Goal: Information Seeking & Learning: Understand process/instructions

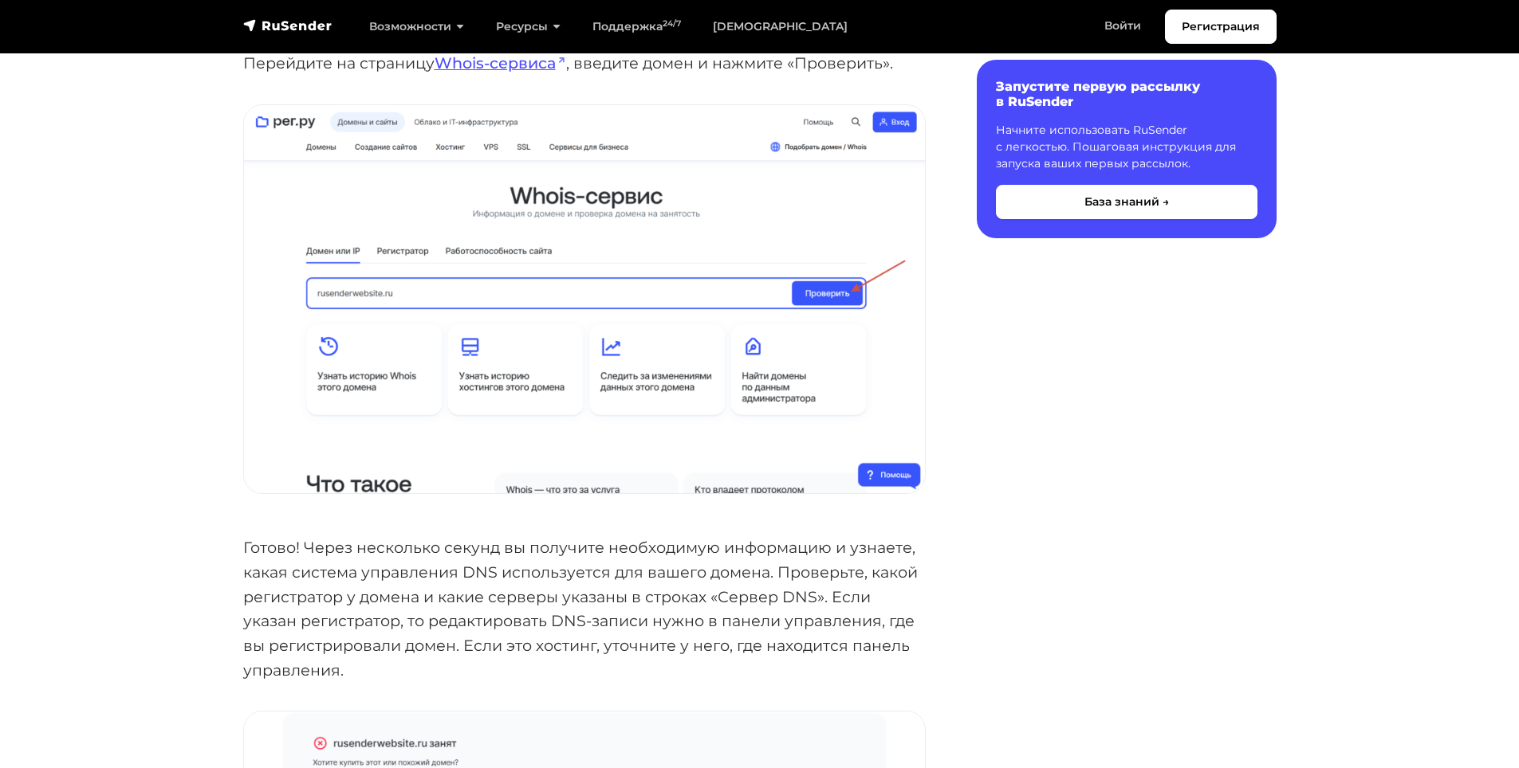
scroll to position [319, 0]
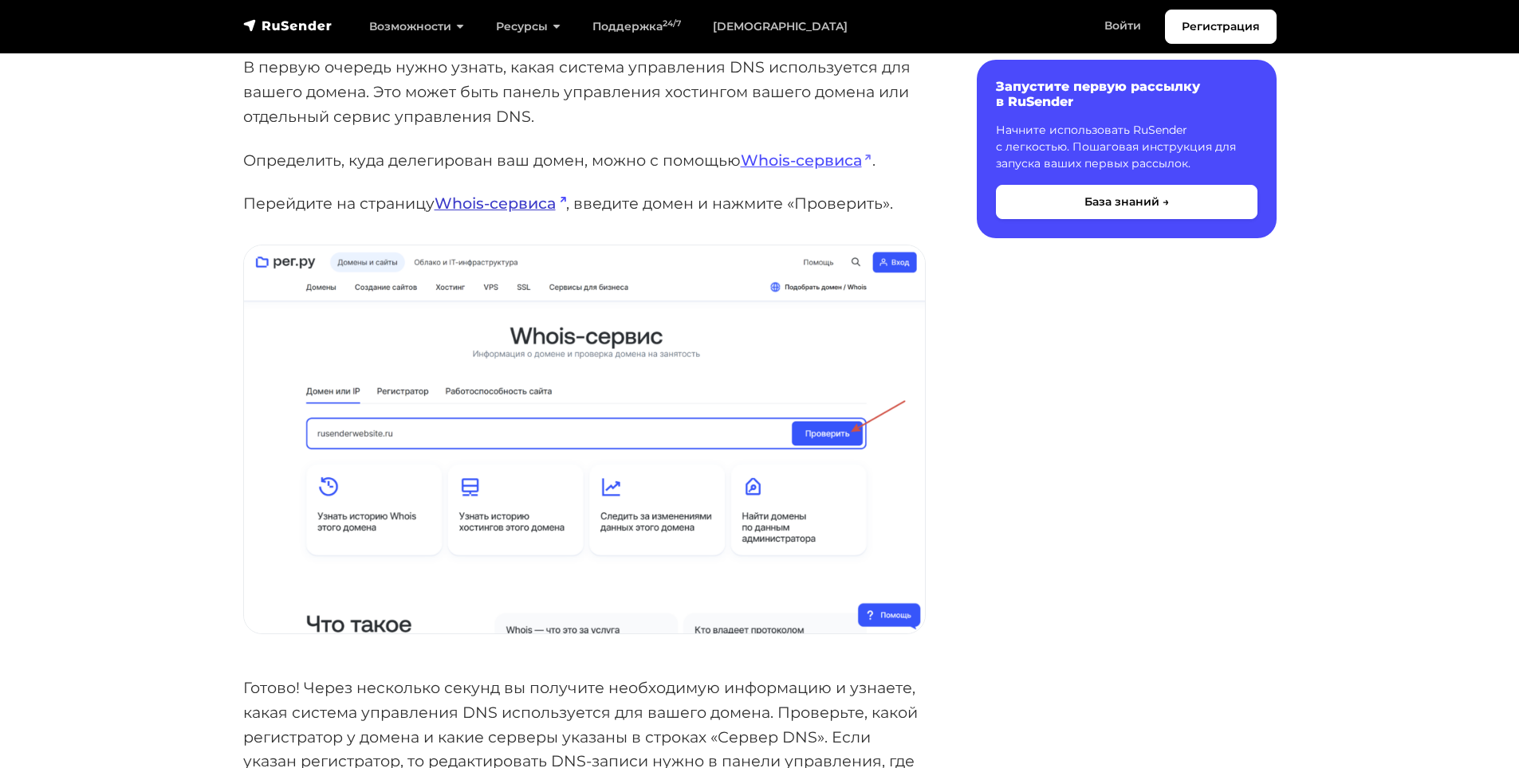
click at [516, 198] on link "Whois-сервиса" at bounding box center [500, 203] width 132 height 19
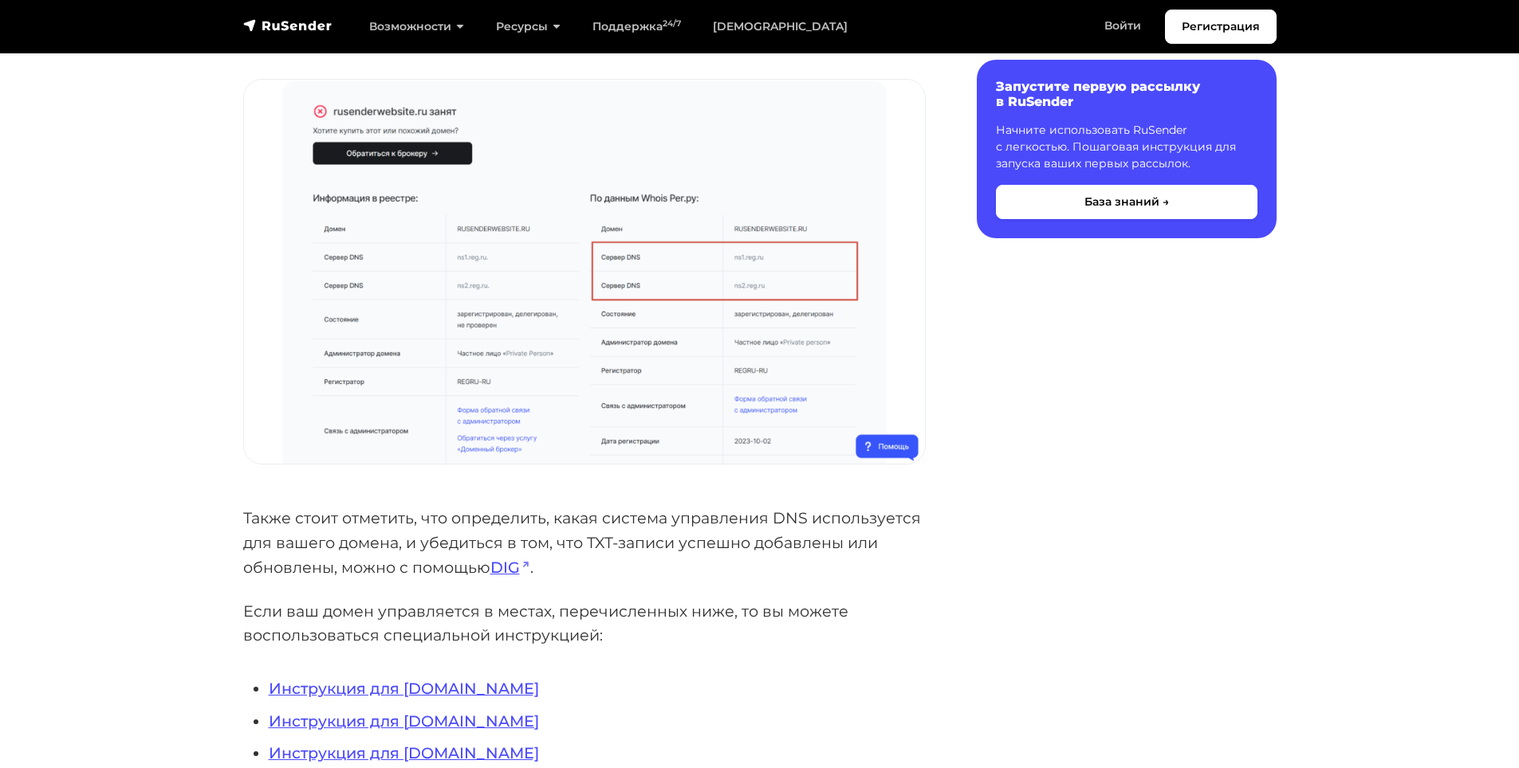
scroll to position [1116, 0]
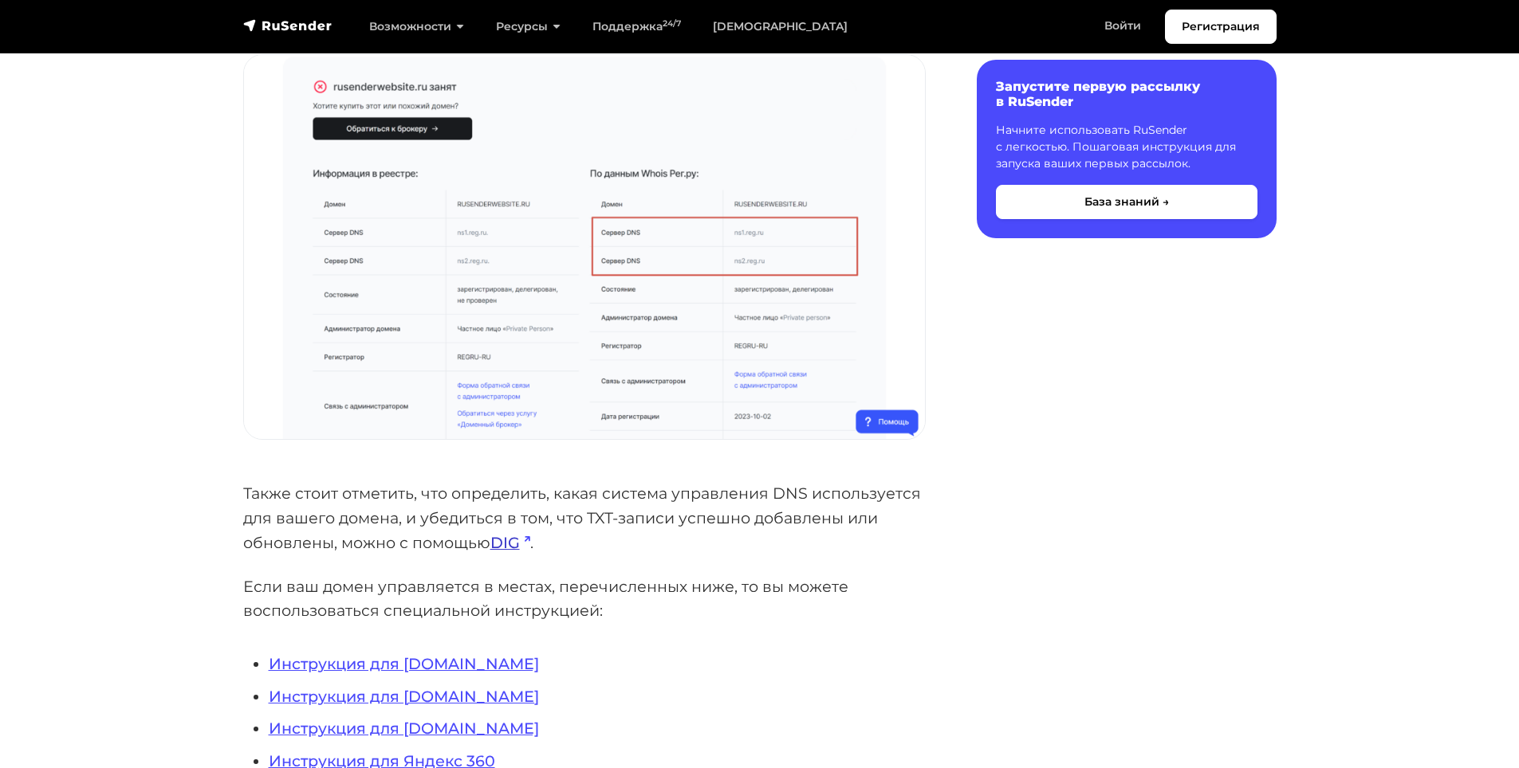
click at [514, 540] on link "DIG" at bounding box center [510, 542] width 40 height 19
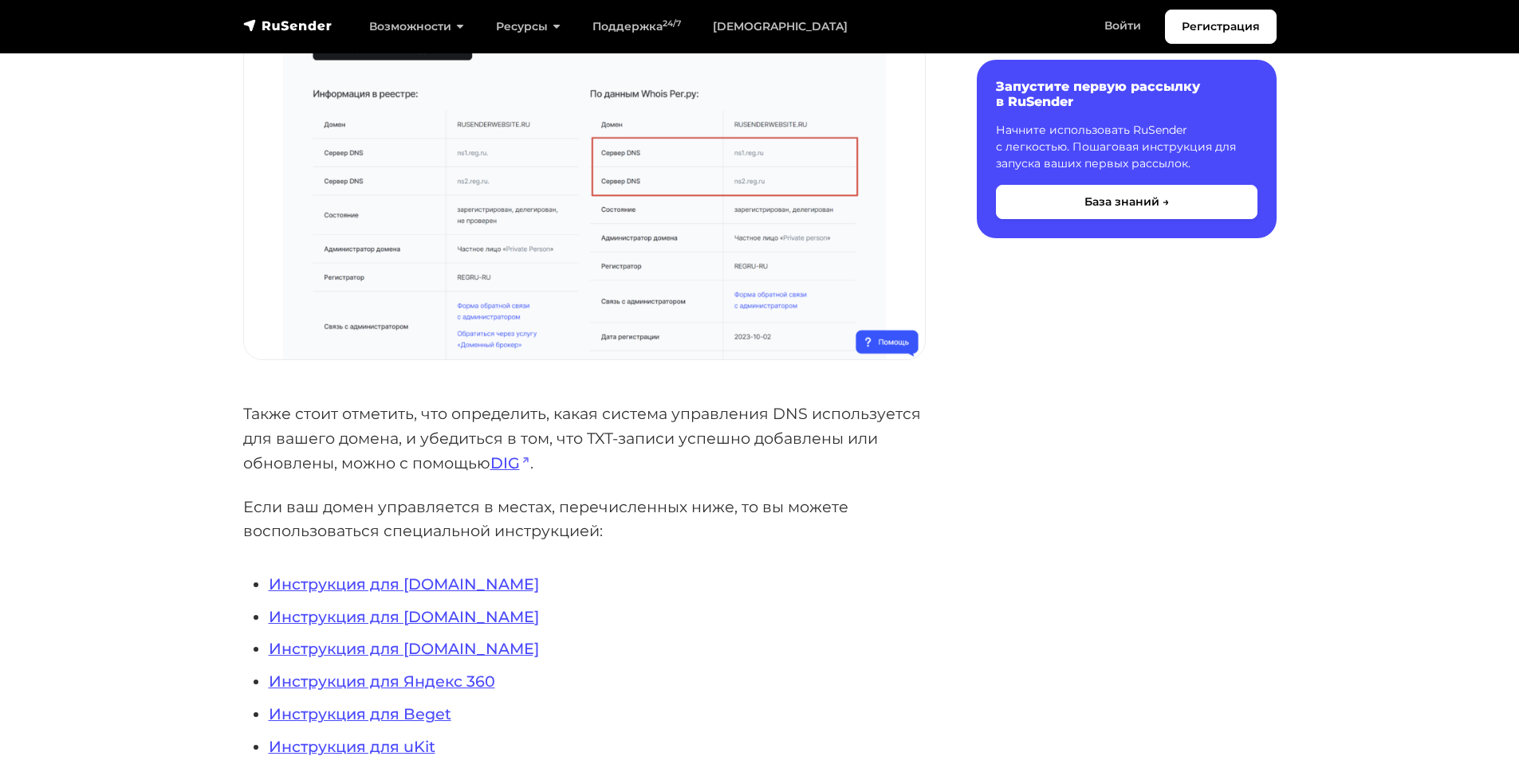
scroll to position [1355, 0]
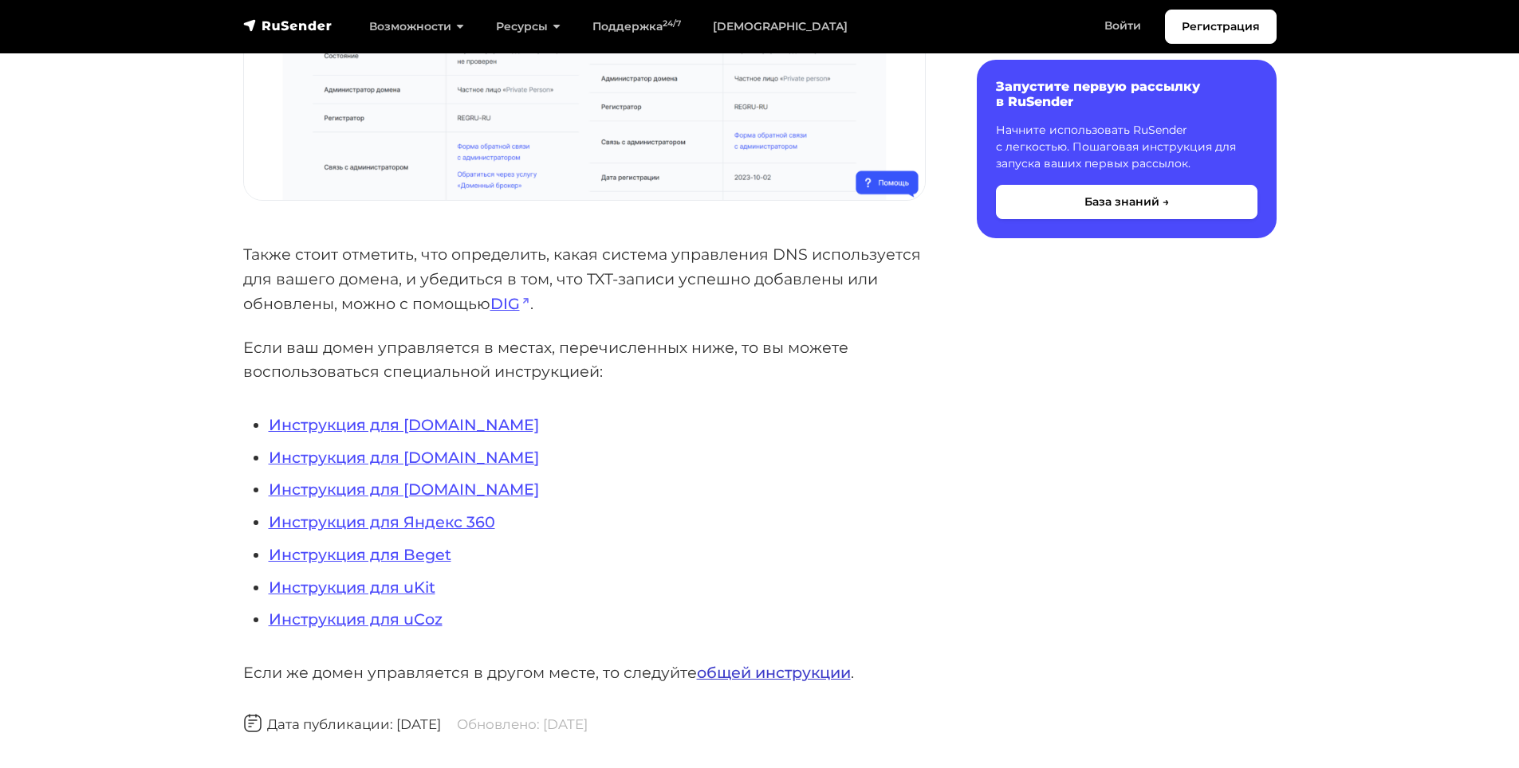
click at [754, 672] on link "общей инструкции" at bounding box center [774, 672] width 154 height 19
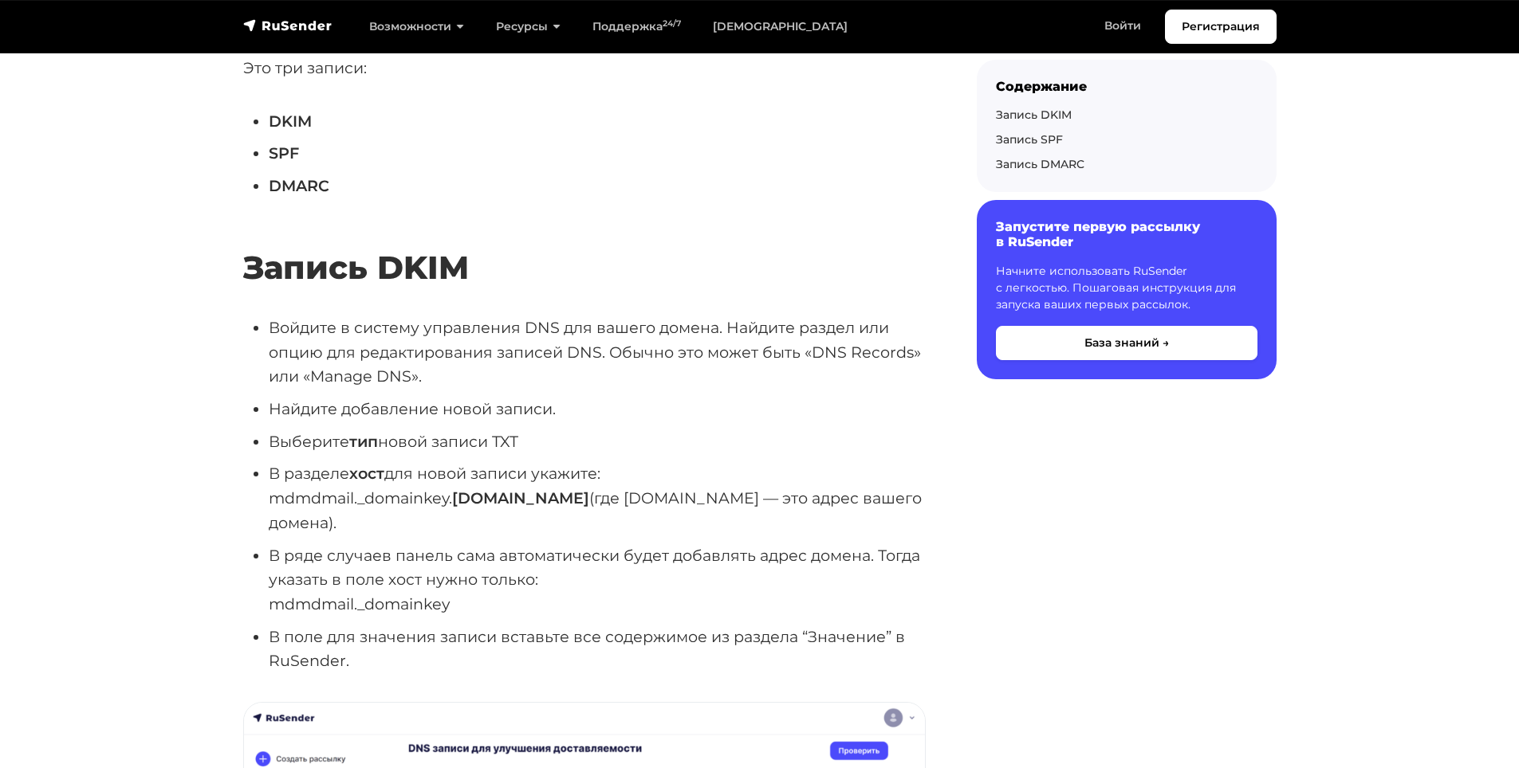
scroll to position [877, 0]
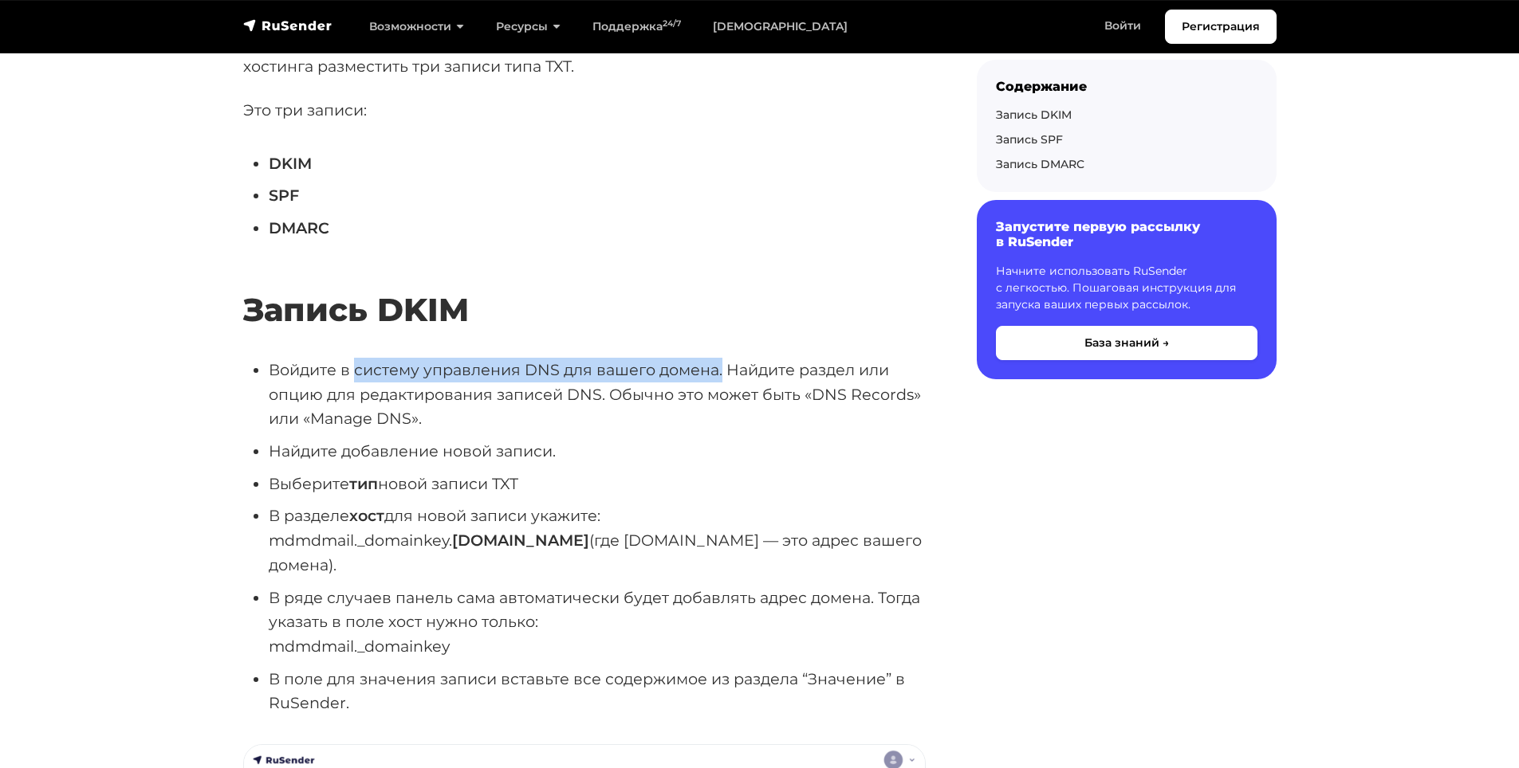
drag, startPoint x: 352, startPoint y: 368, endPoint x: 721, endPoint y: 377, distance: 369.2
click at [721, 377] on li "Войдите в систему управления DNS для вашего домена. Найдите раздел или опцию дл…" at bounding box center [597, 394] width 657 height 73
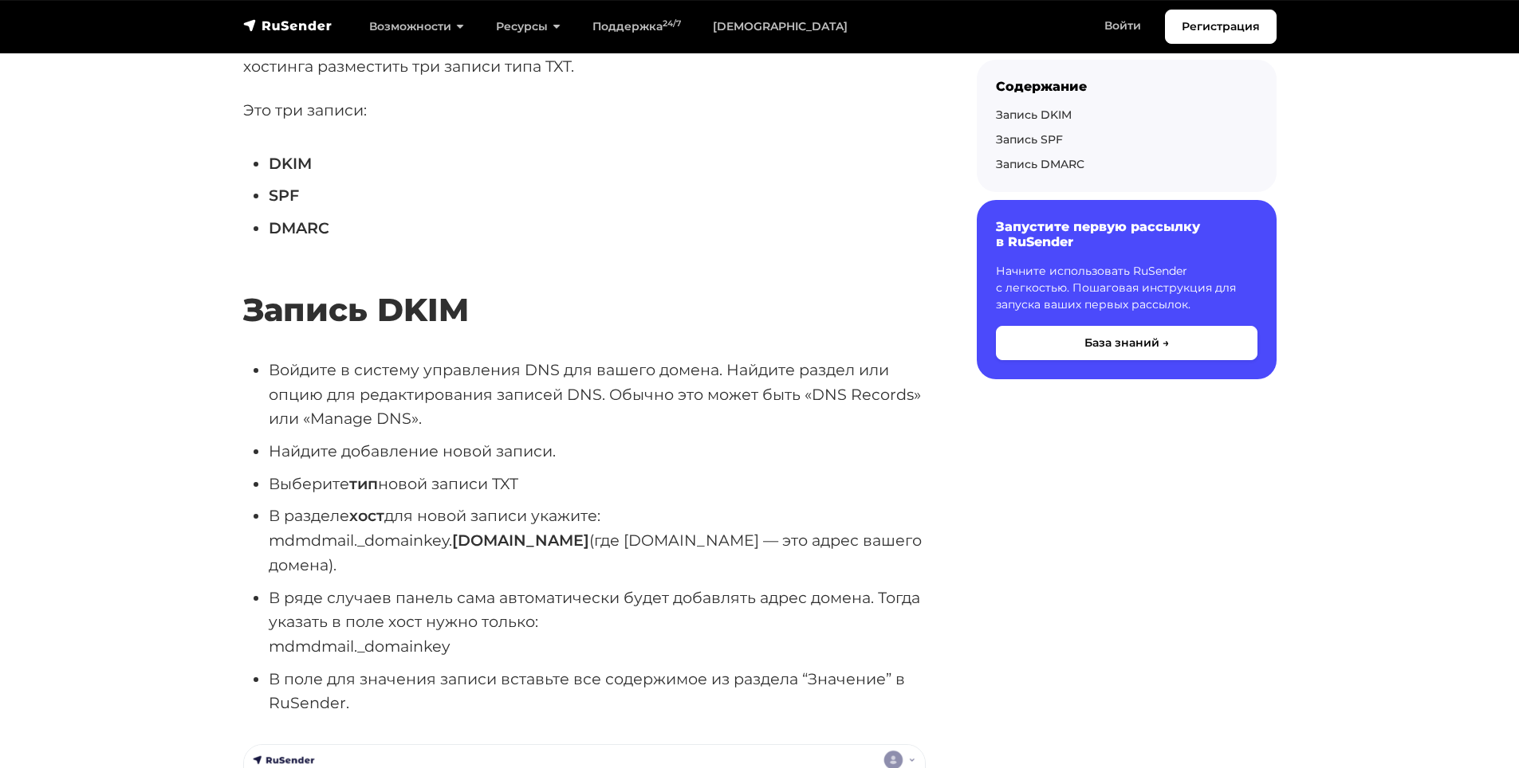
drag, startPoint x: 749, startPoint y: 395, endPoint x: 728, endPoint y: 389, distance: 21.5
click at [749, 395] on li "Войдите в систему управления DNS для вашего домена. Найдите раздел или опцию дл…" at bounding box center [597, 394] width 657 height 73
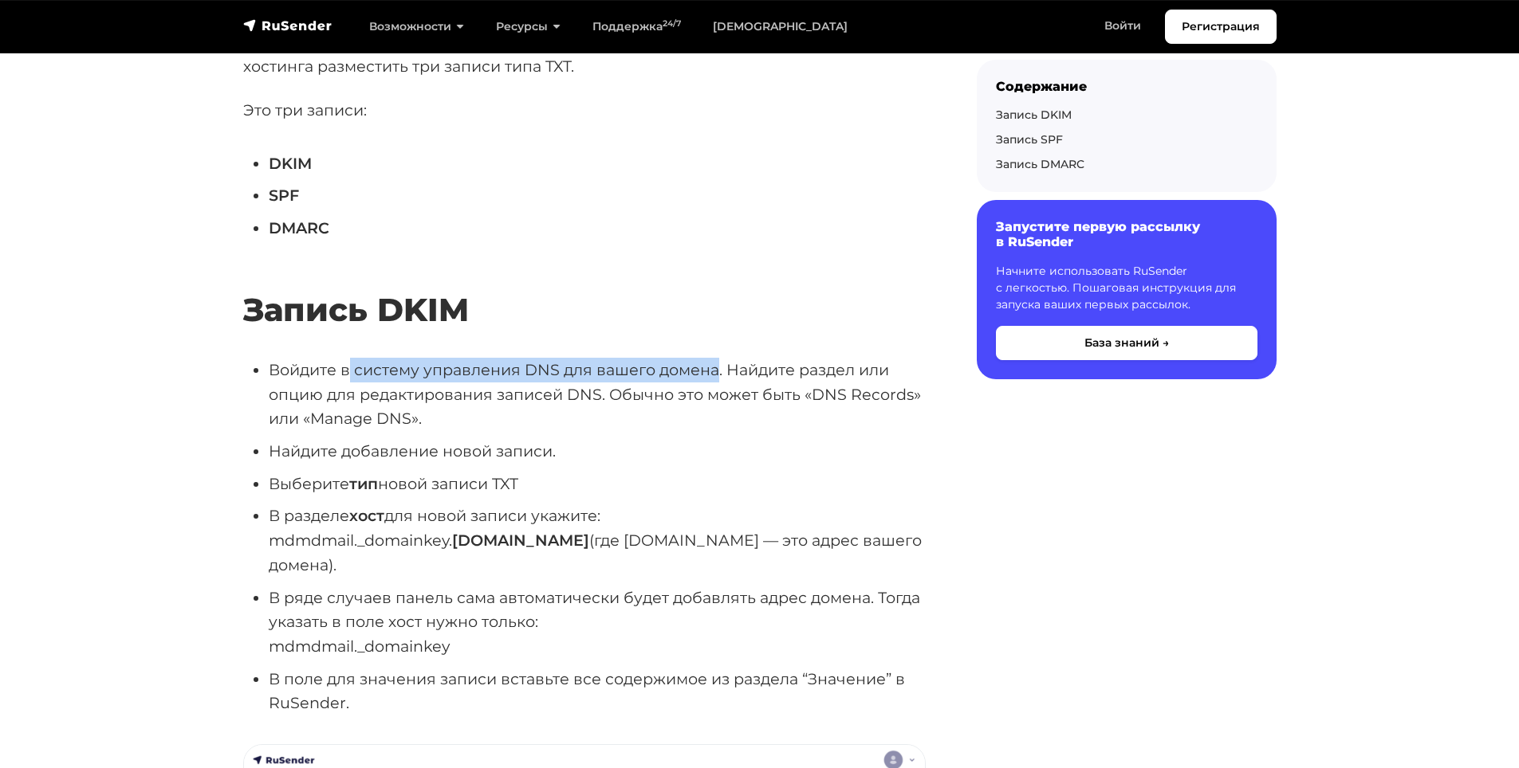
drag, startPoint x: 351, startPoint y: 370, endPoint x: 716, endPoint y: 336, distance: 366.6
